Goal: Task Accomplishment & Management: Use online tool/utility

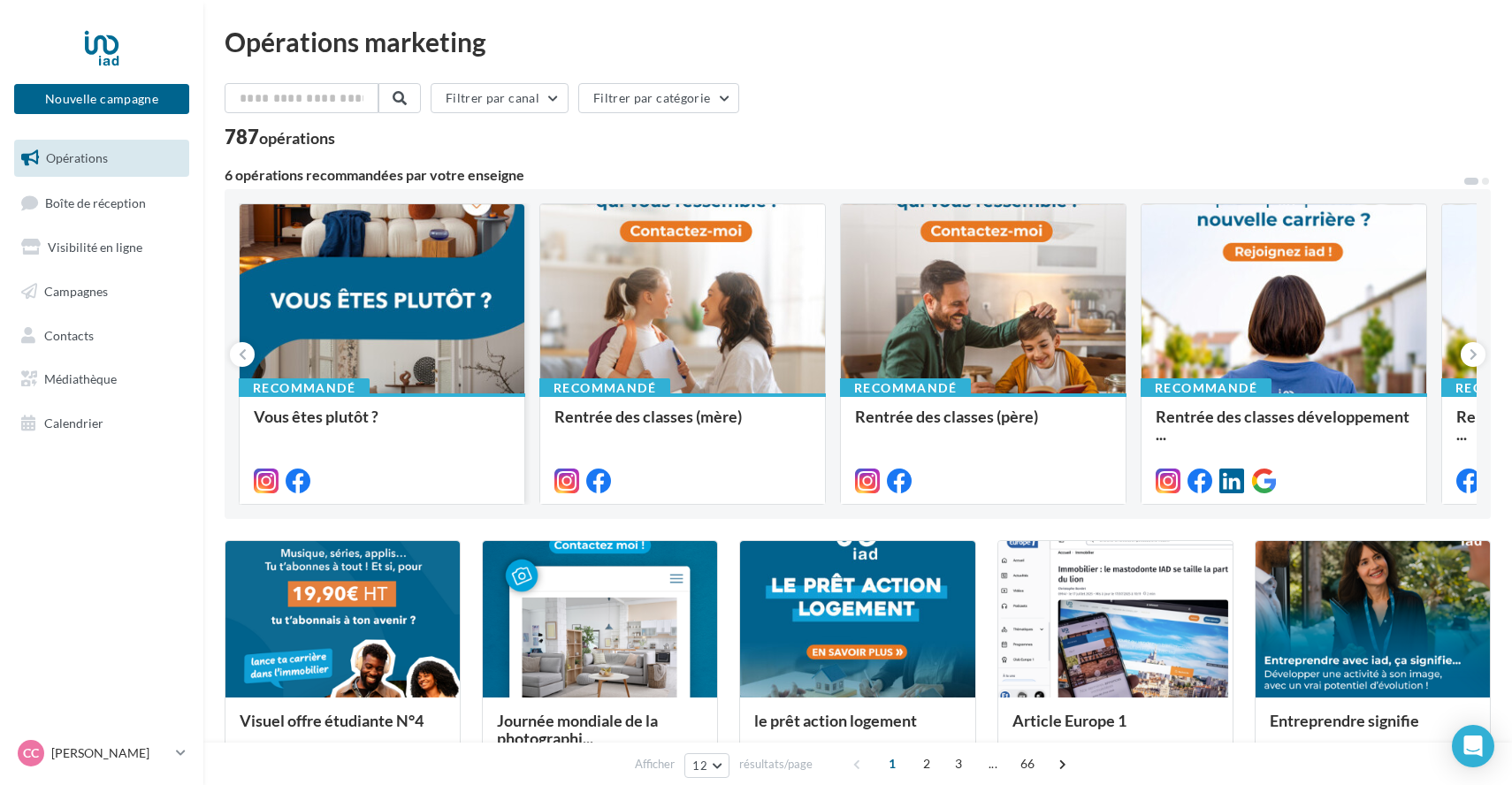
scroll to position [5, 0]
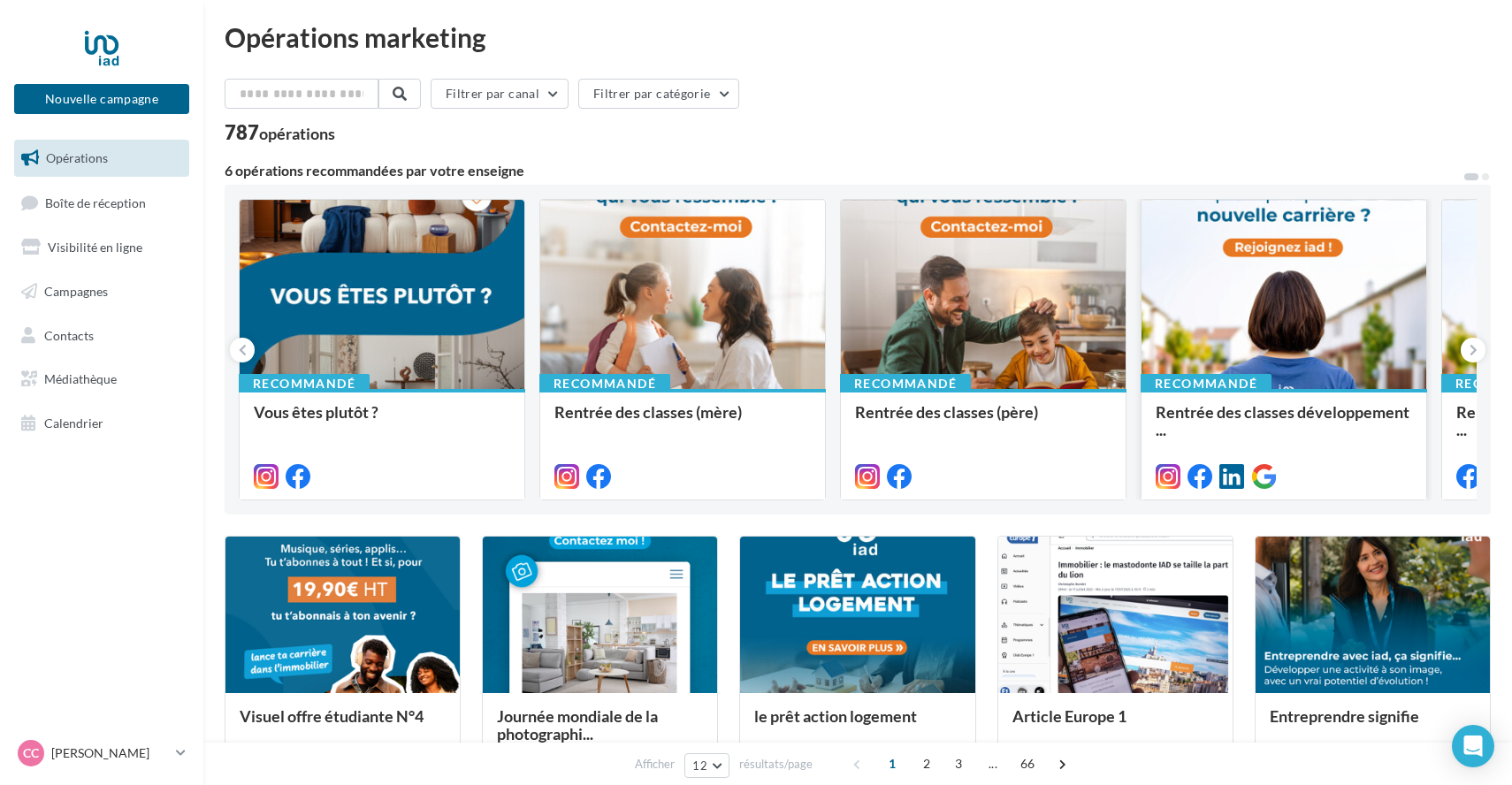
click at [1282, 367] on div at bounding box center [1284, 295] width 285 height 190
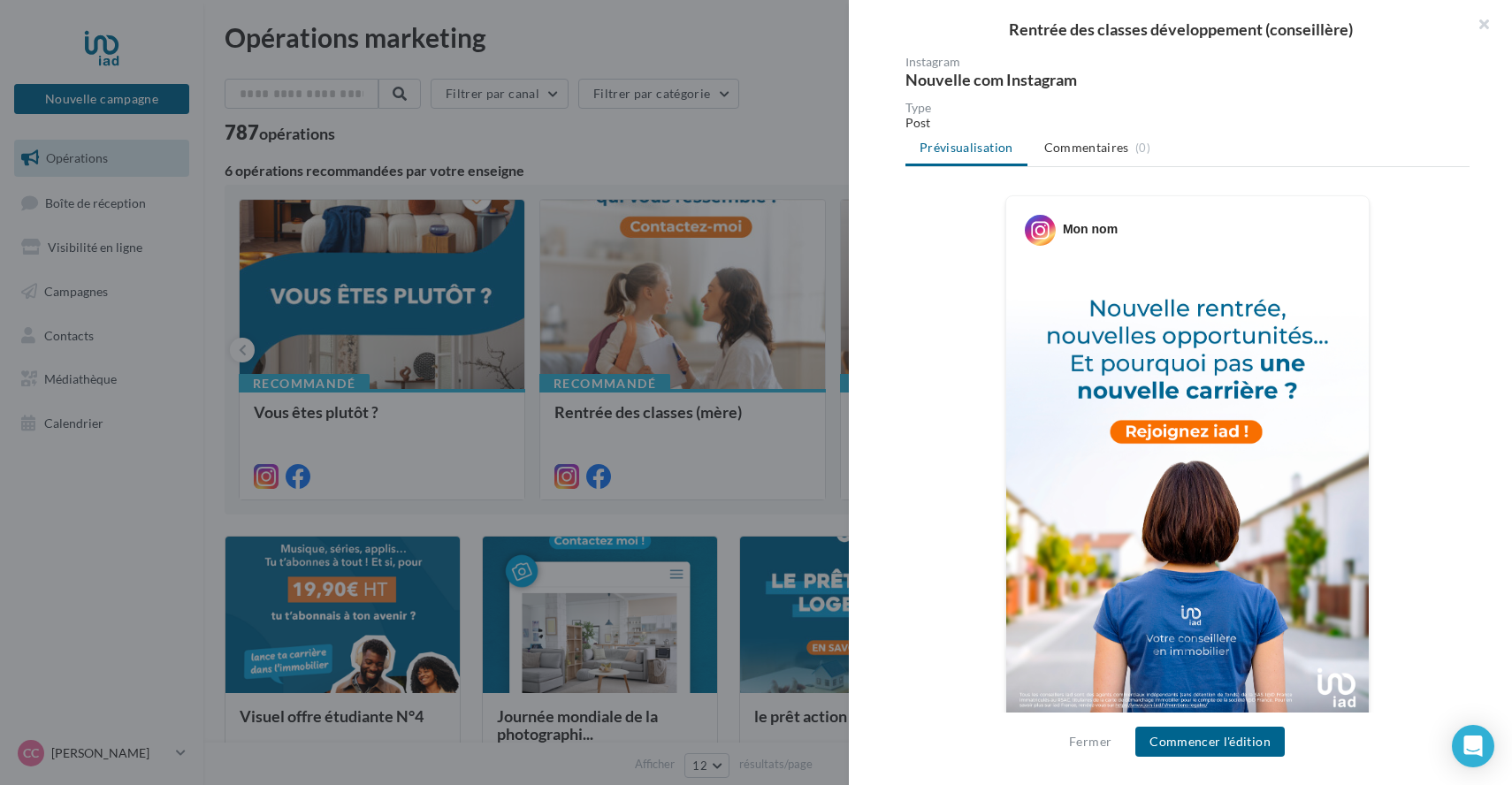
scroll to position [151, 0]
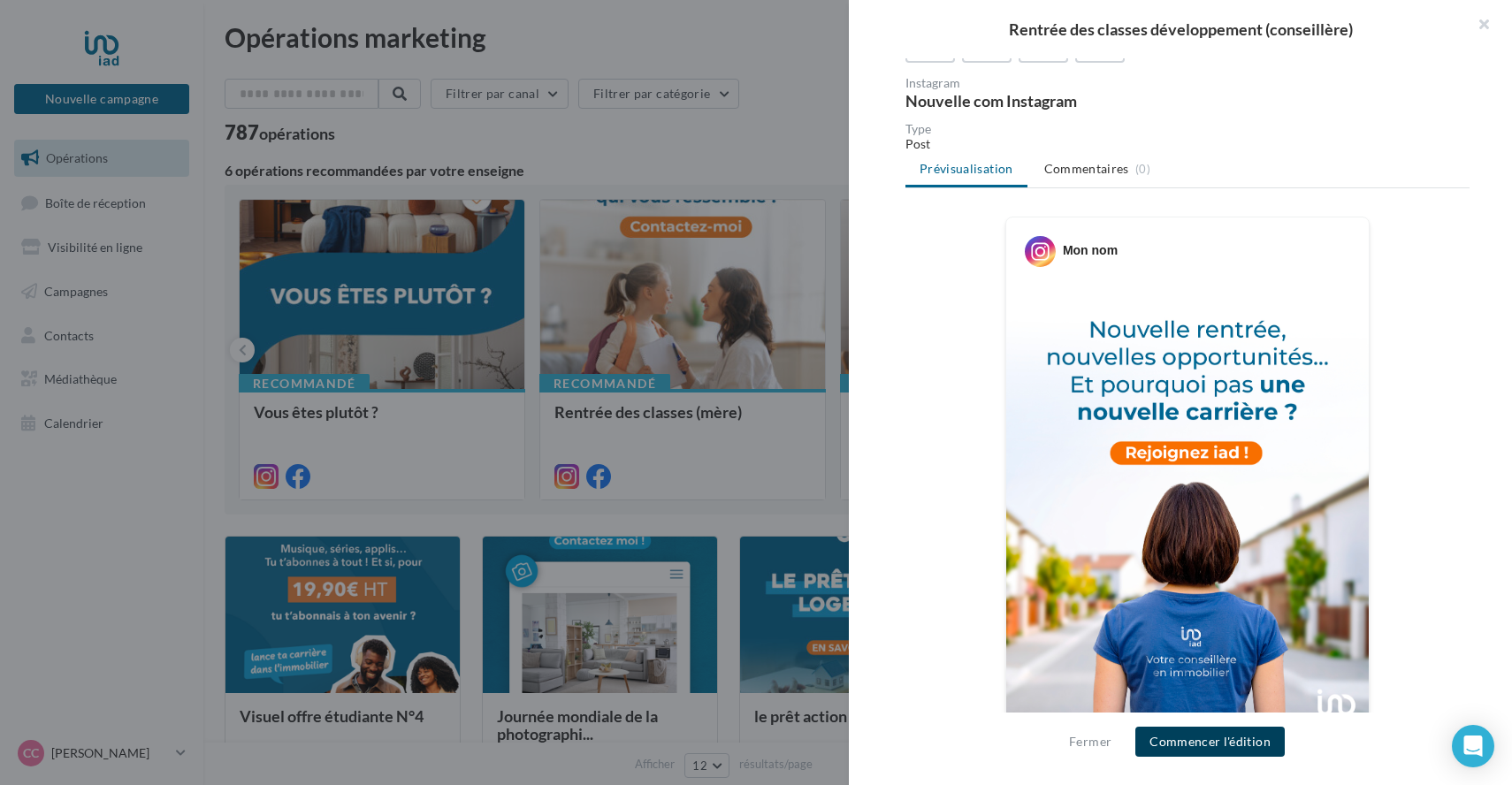
click at [1200, 746] on button "Commencer l'édition" at bounding box center [1210, 742] width 150 height 31
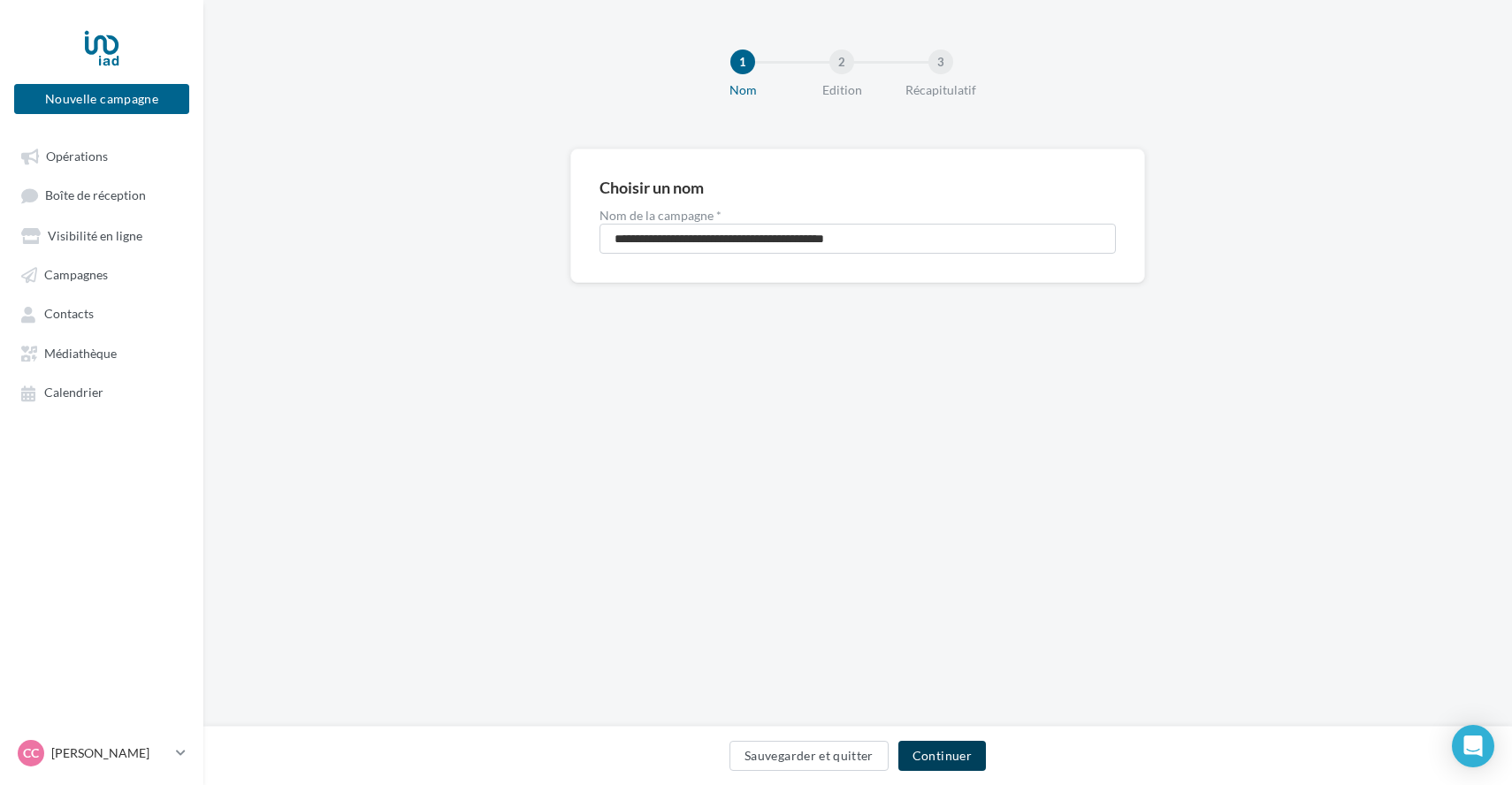
click at [942, 749] on button "Continuer" at bounding box center [941, 755] width 88 height 31
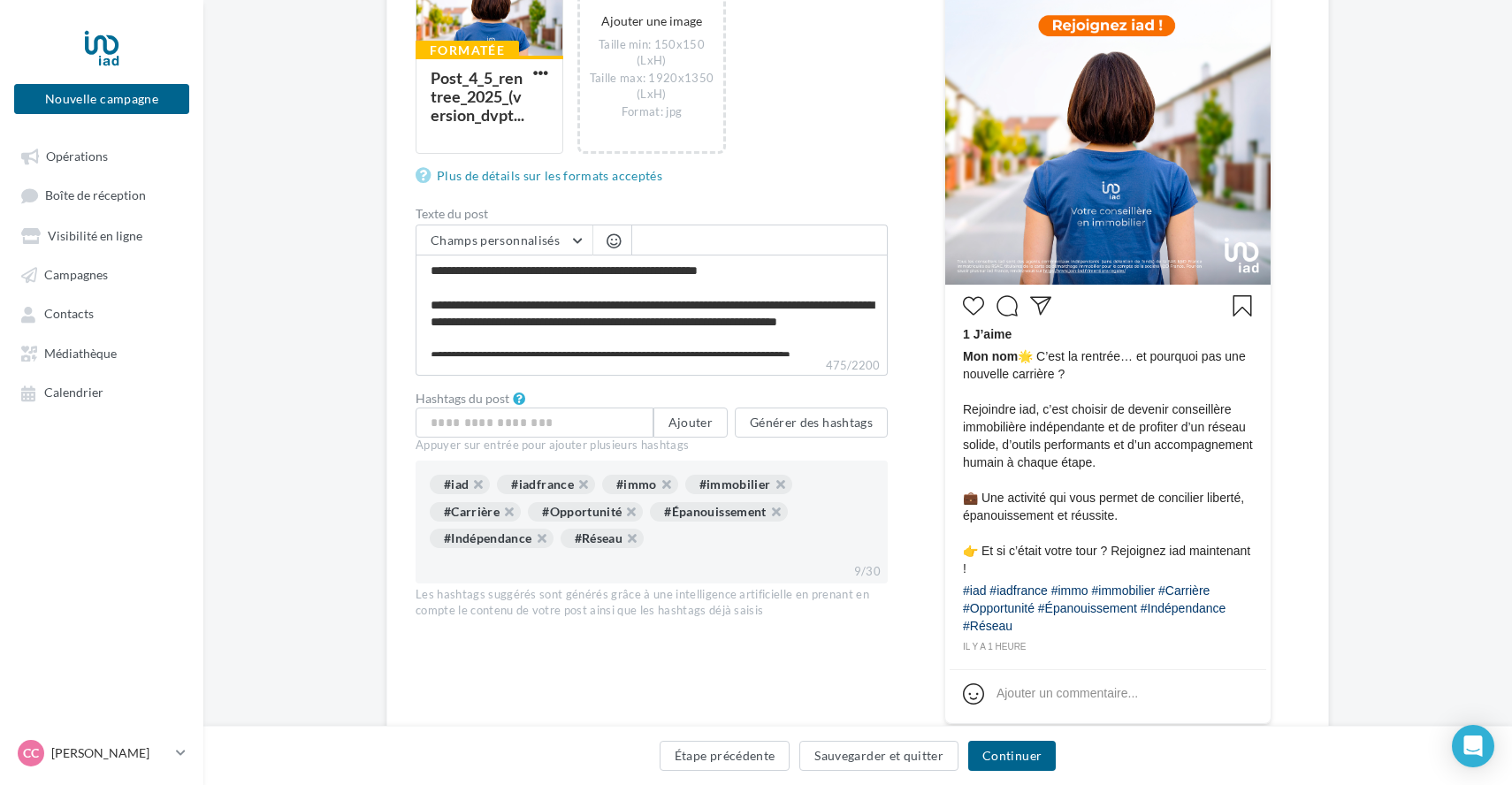
scroll to position [527, 0]
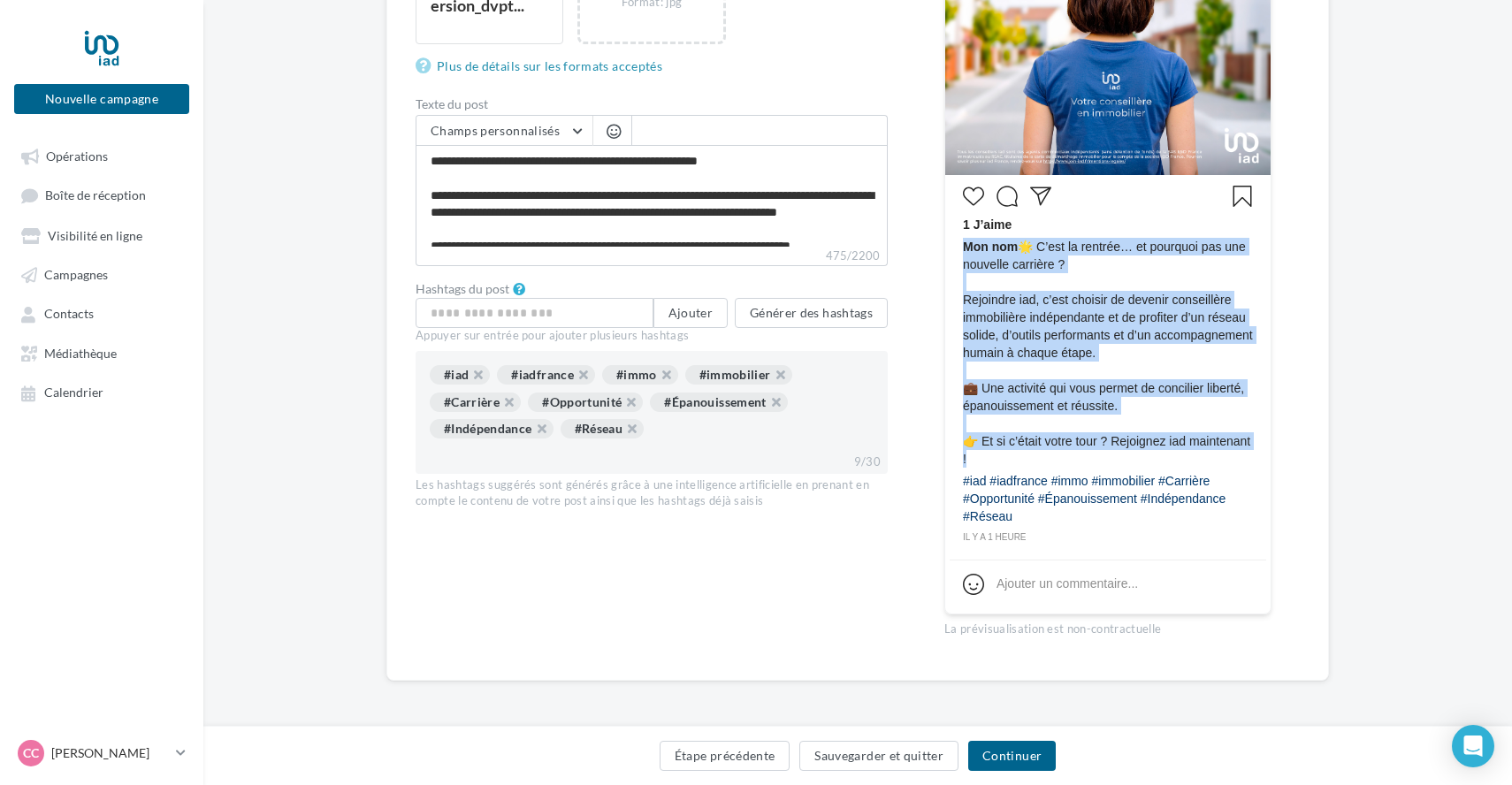
drag, startPoint x: 1045, startPoint y: 460, endPoint x: 956, endPoint y: 416, distance: 99.3
click at [956, 416] on div "1 J’aime Mon nom 🌟 C’est la rentrée… et pourquoi pas une nouvelle carrière ? Re…" at bounding box center [1108, 362] width 316 height 366
copy span "Mon nom 🌟 C’est la rentrée… et pourquoi pas une nouvelle carrière ? Rejoindre i…"
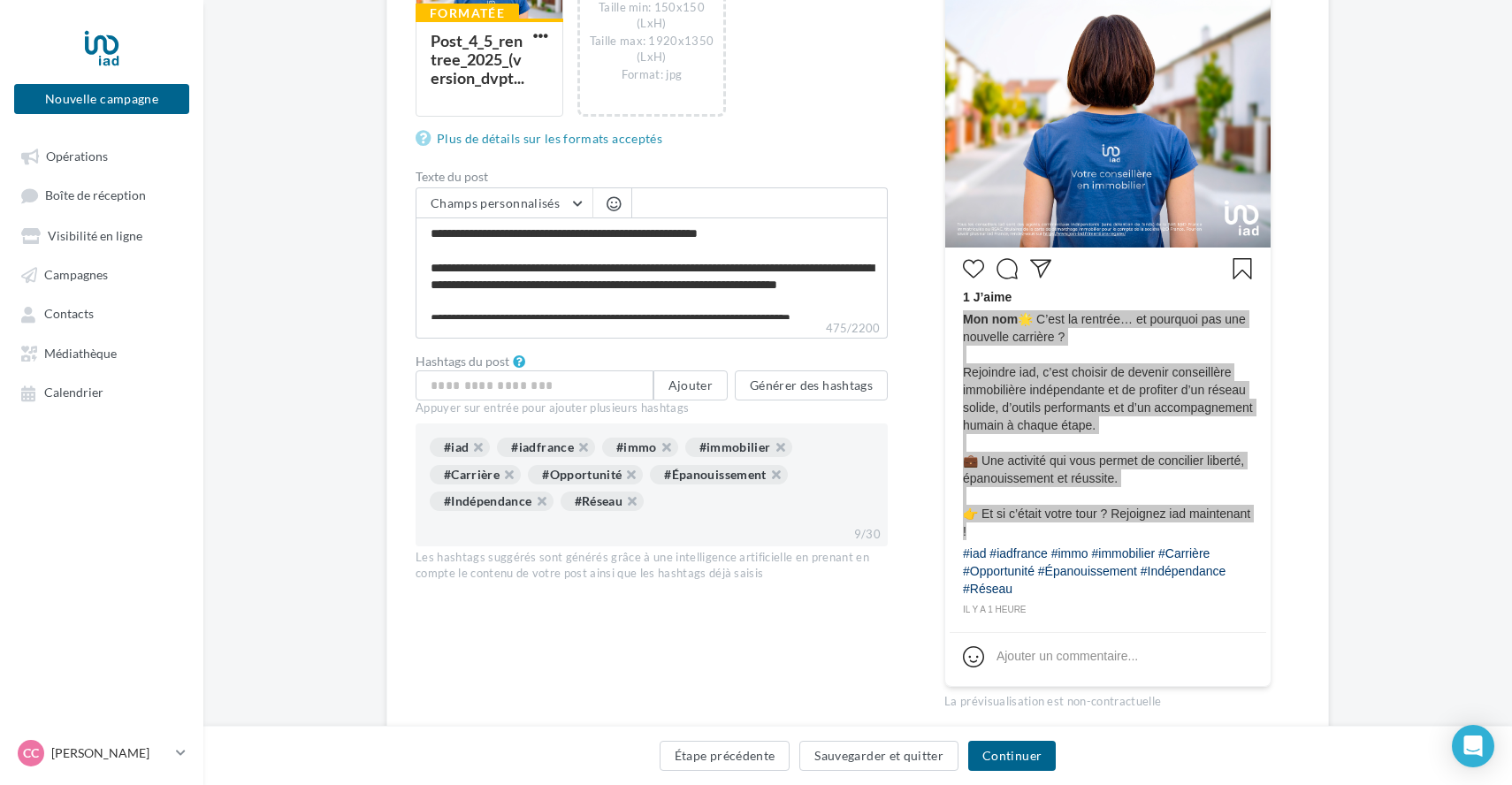
scroll to position [451, 0]
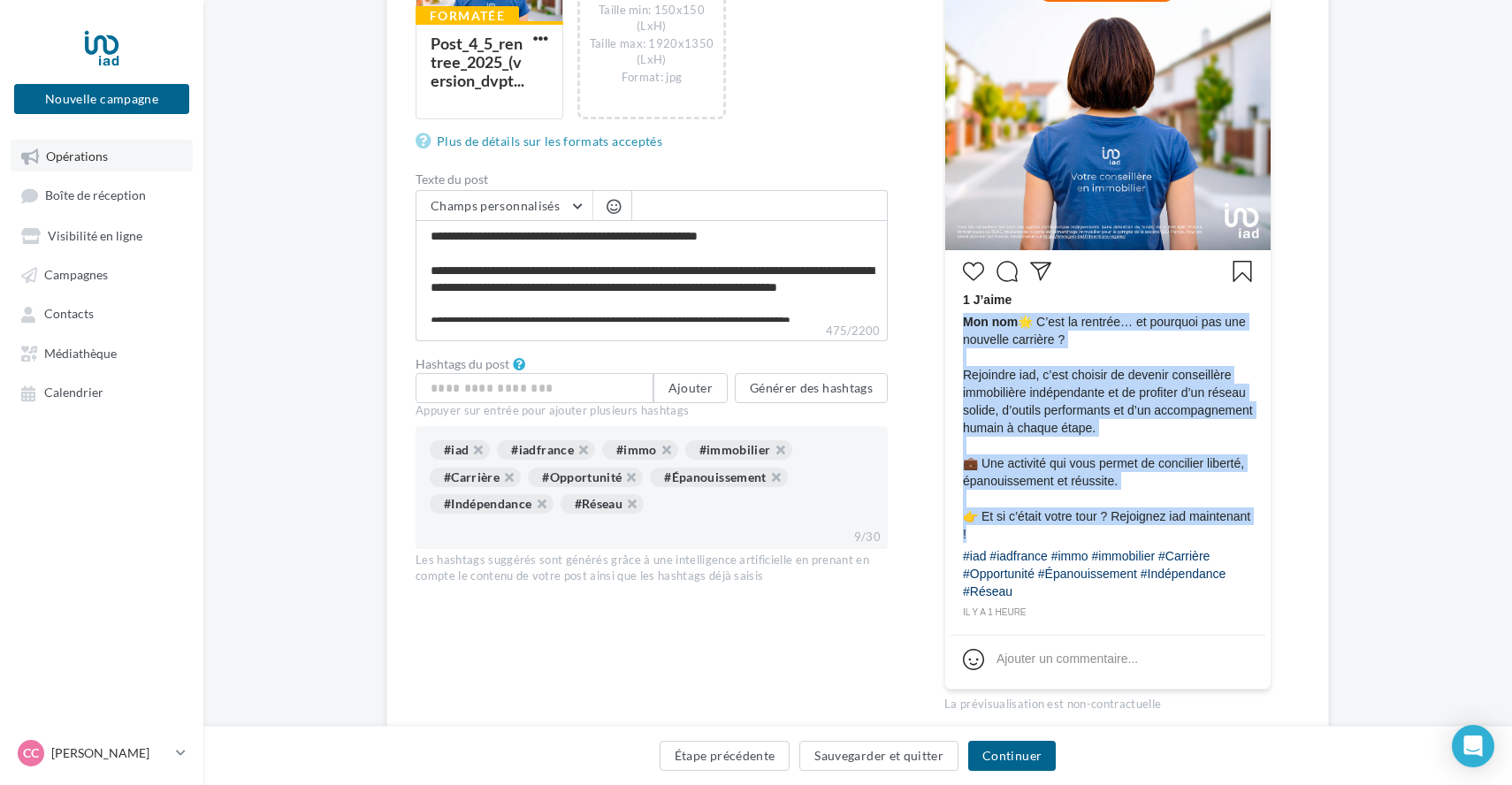
click at [80, 160] on span "Opérations" at bounding box center [77, 156] width 62 height 15
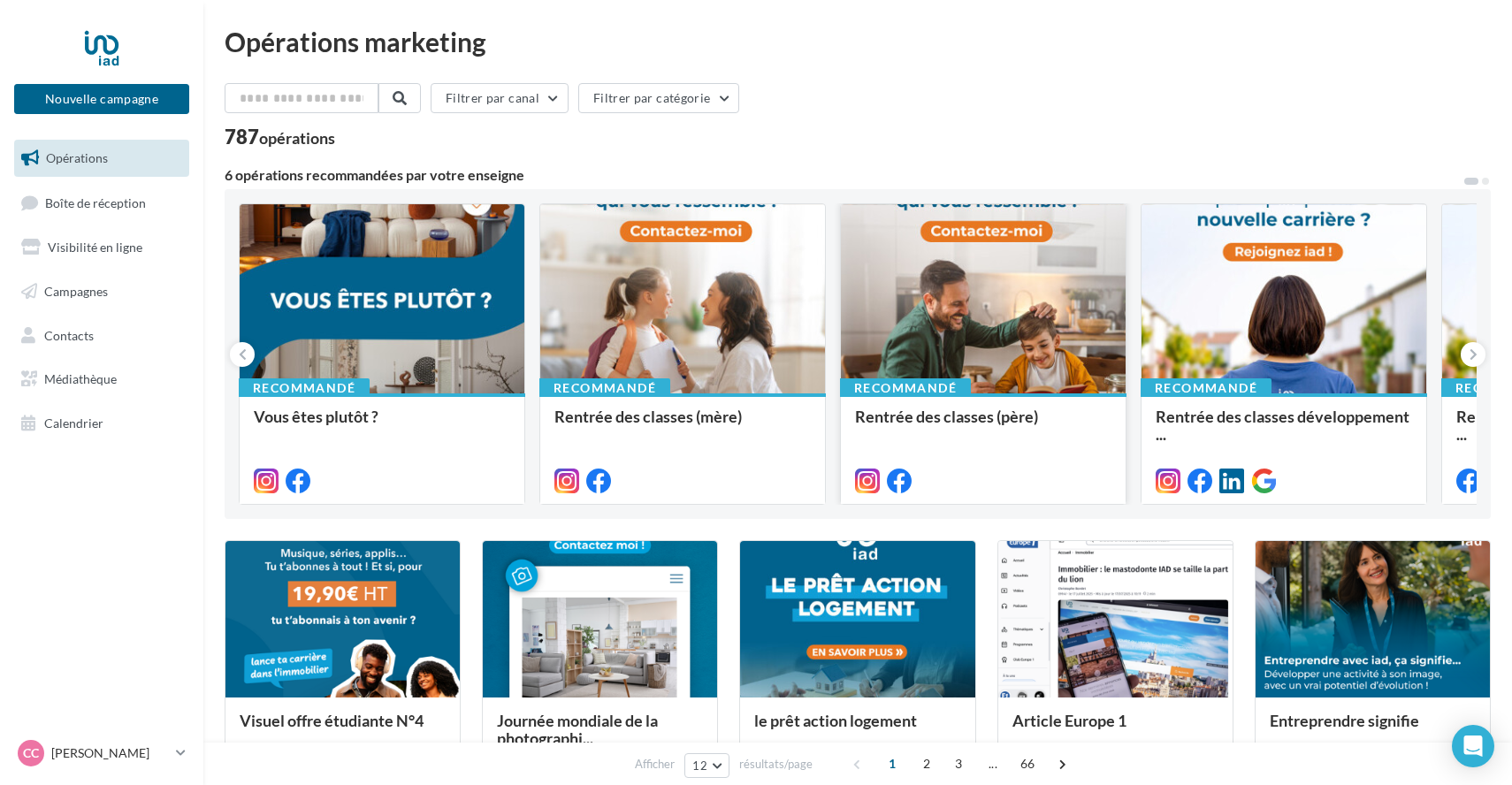
scroll to position [1, 0]
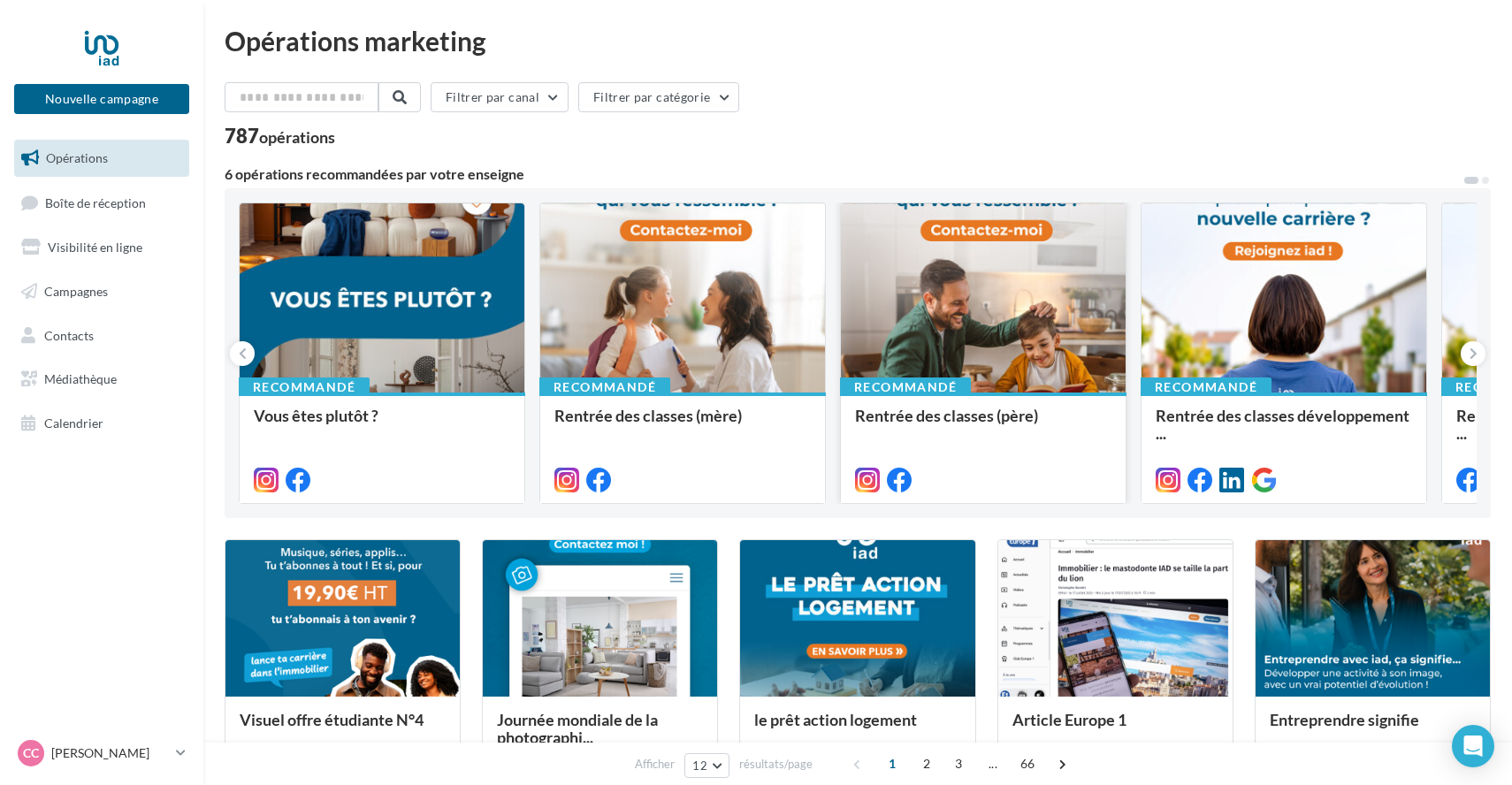
click at [1024, 334] on div at bounding box center [983, 299] width 285 height 190
